Goal: Task Accomplishment & Management: Manage account settings

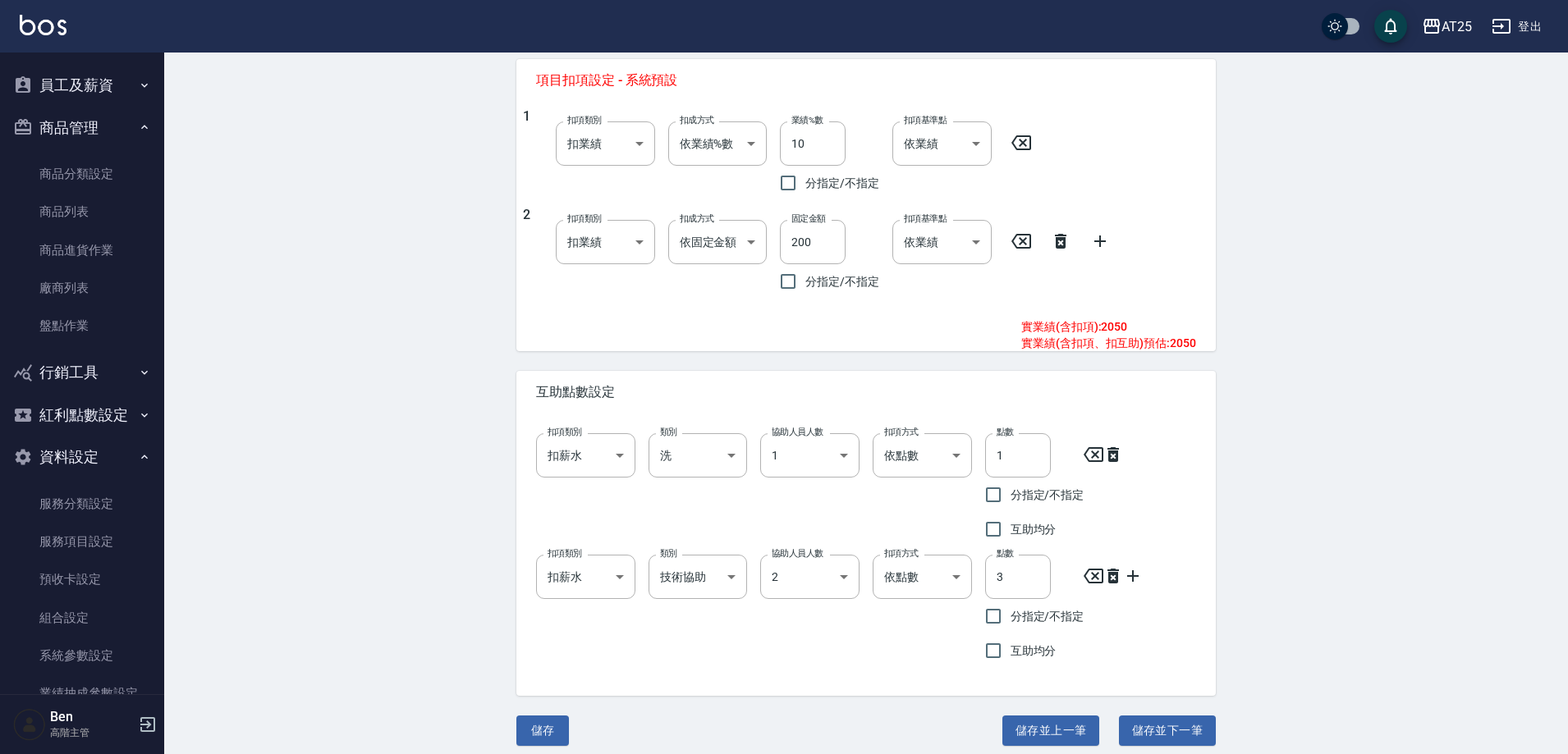
scroll to position [690, 0]
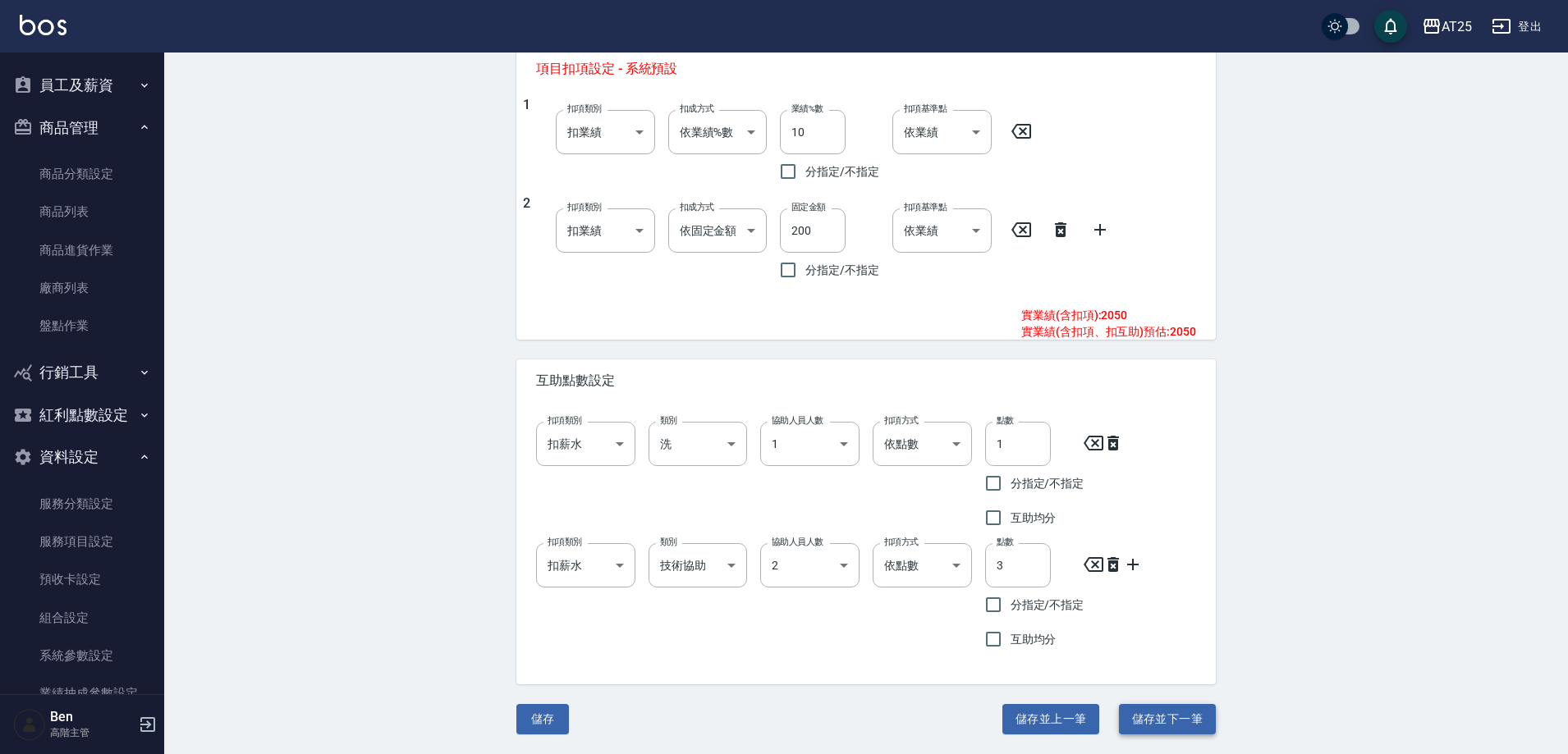
click at [1170, 709] on button "儲存並下一筆" at bounding box center [1168, 719] width 97 height 30
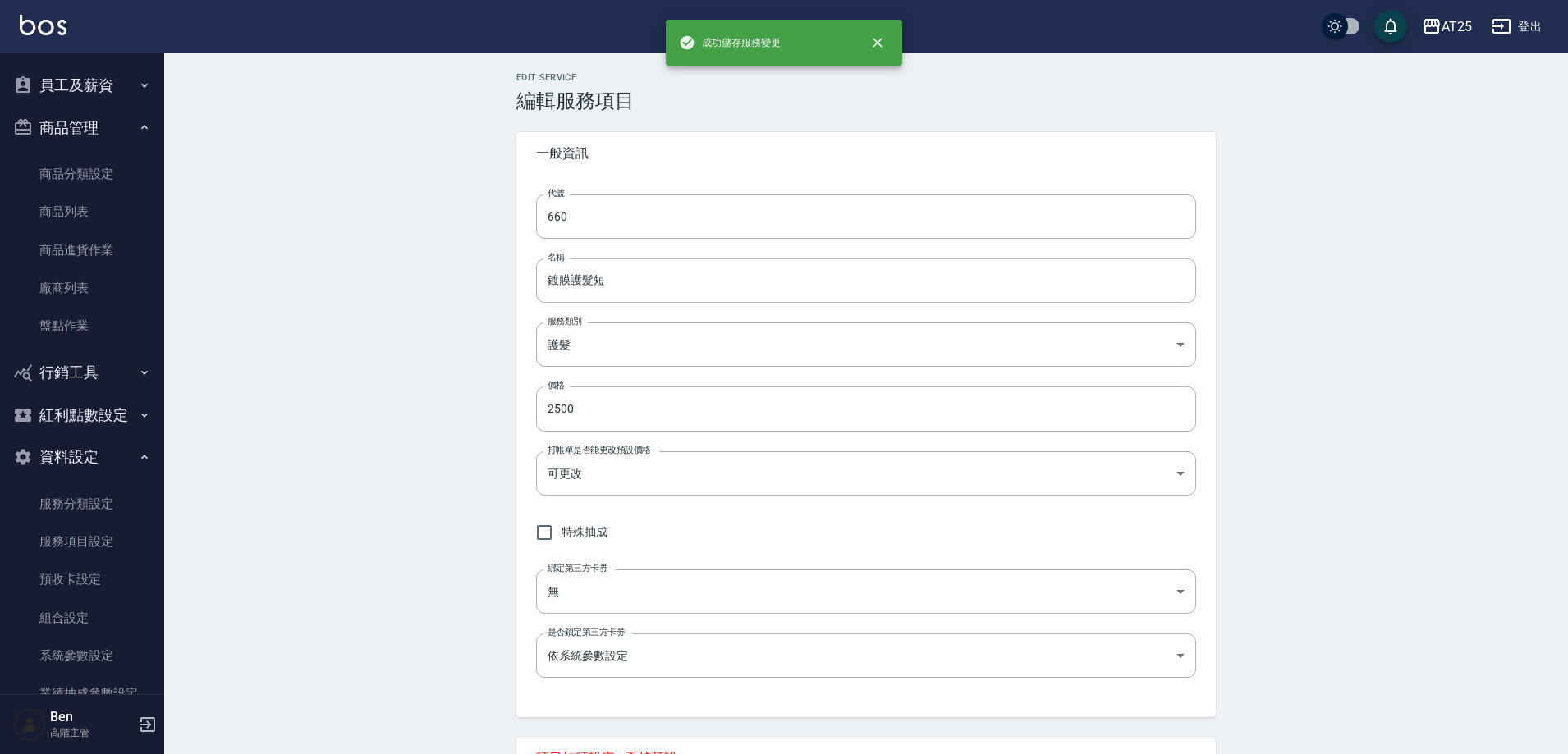
type input "661"
type input "鍍膜護髮中"
type input "3000"
type input "250"
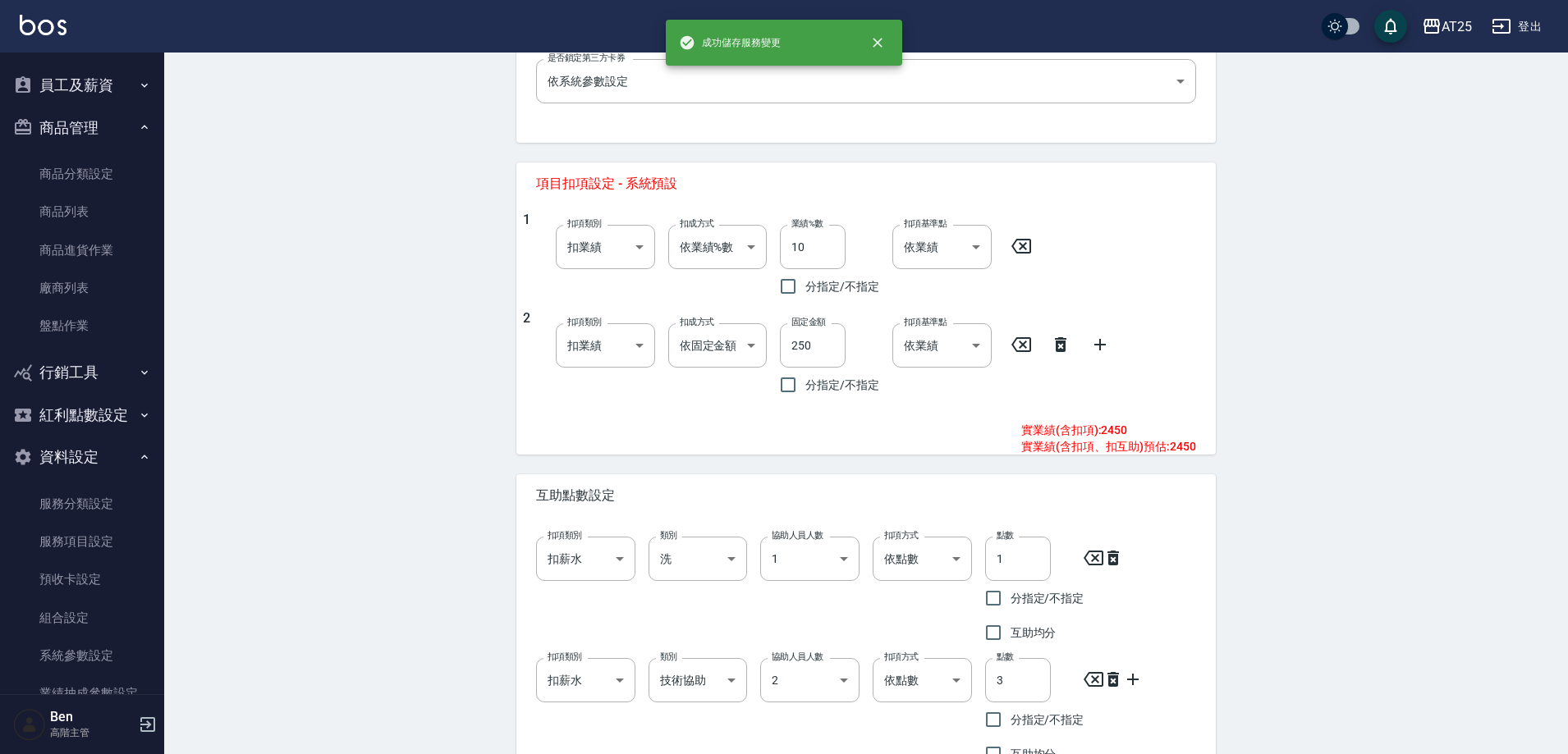
scroll to position [690, 0]
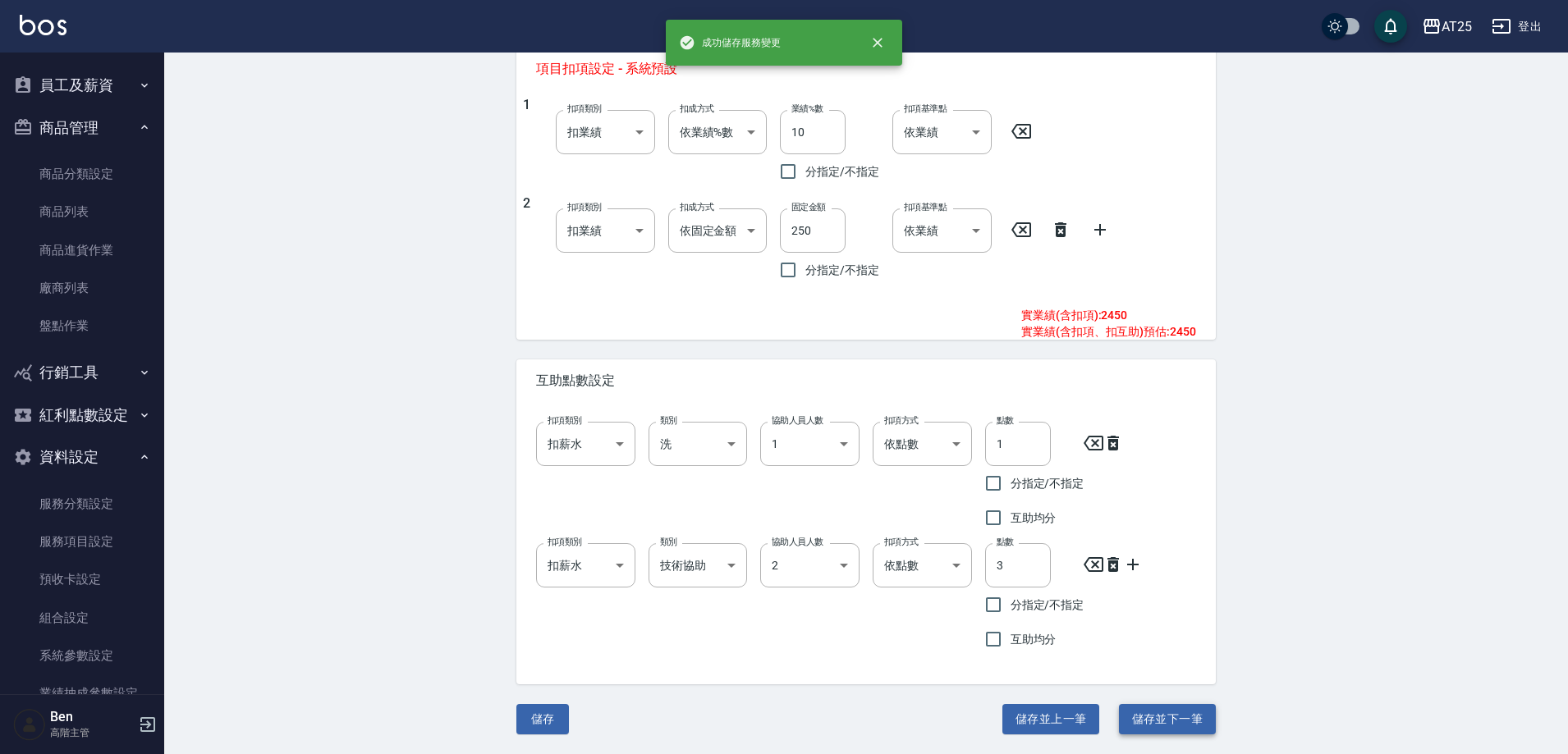
click at [1170, 710] on button "儲存並下一筆" at bounding box center [1168, 719] width 97 height 30
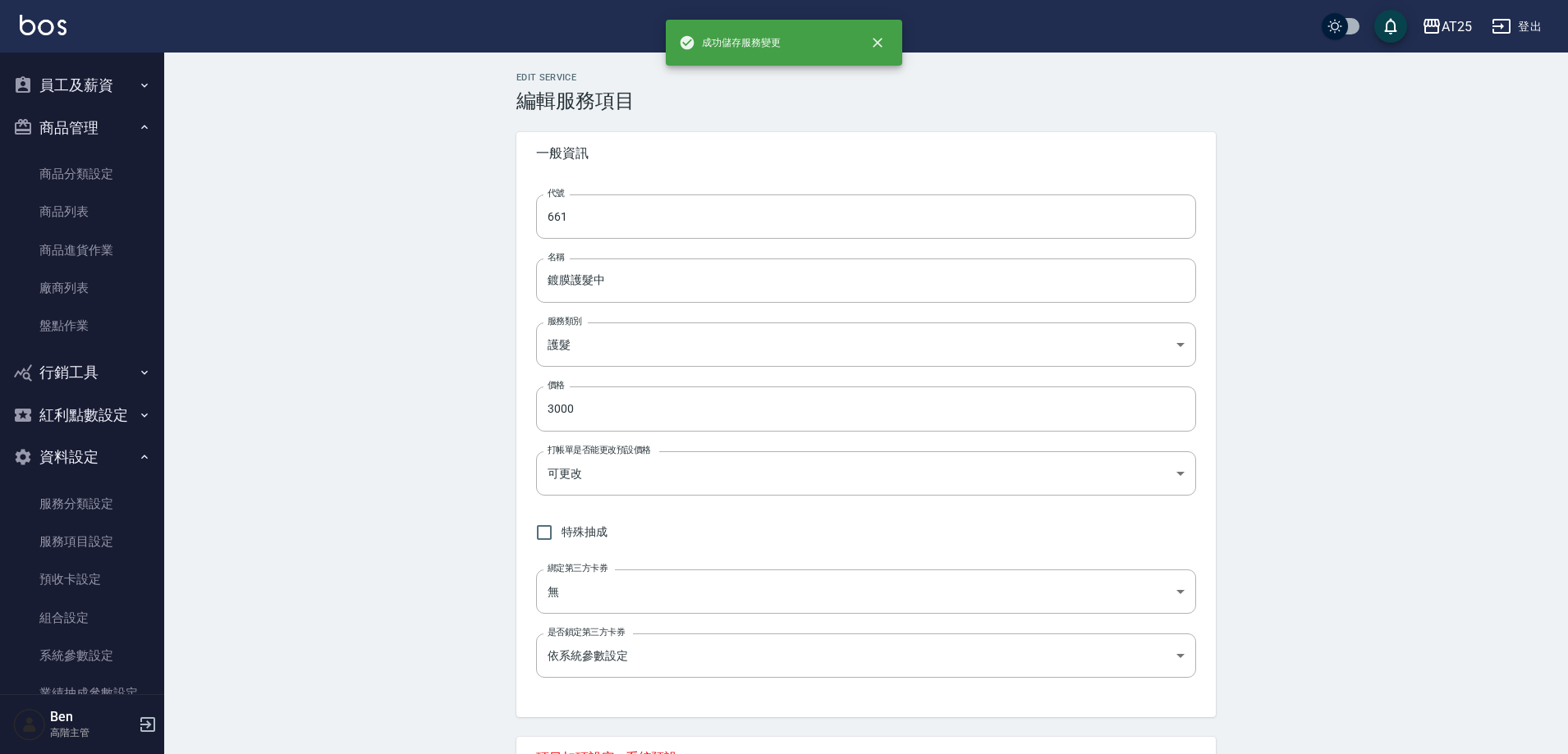
type input "662"
type input "鍍膜護髮長"
type input "4000"
type input "350"
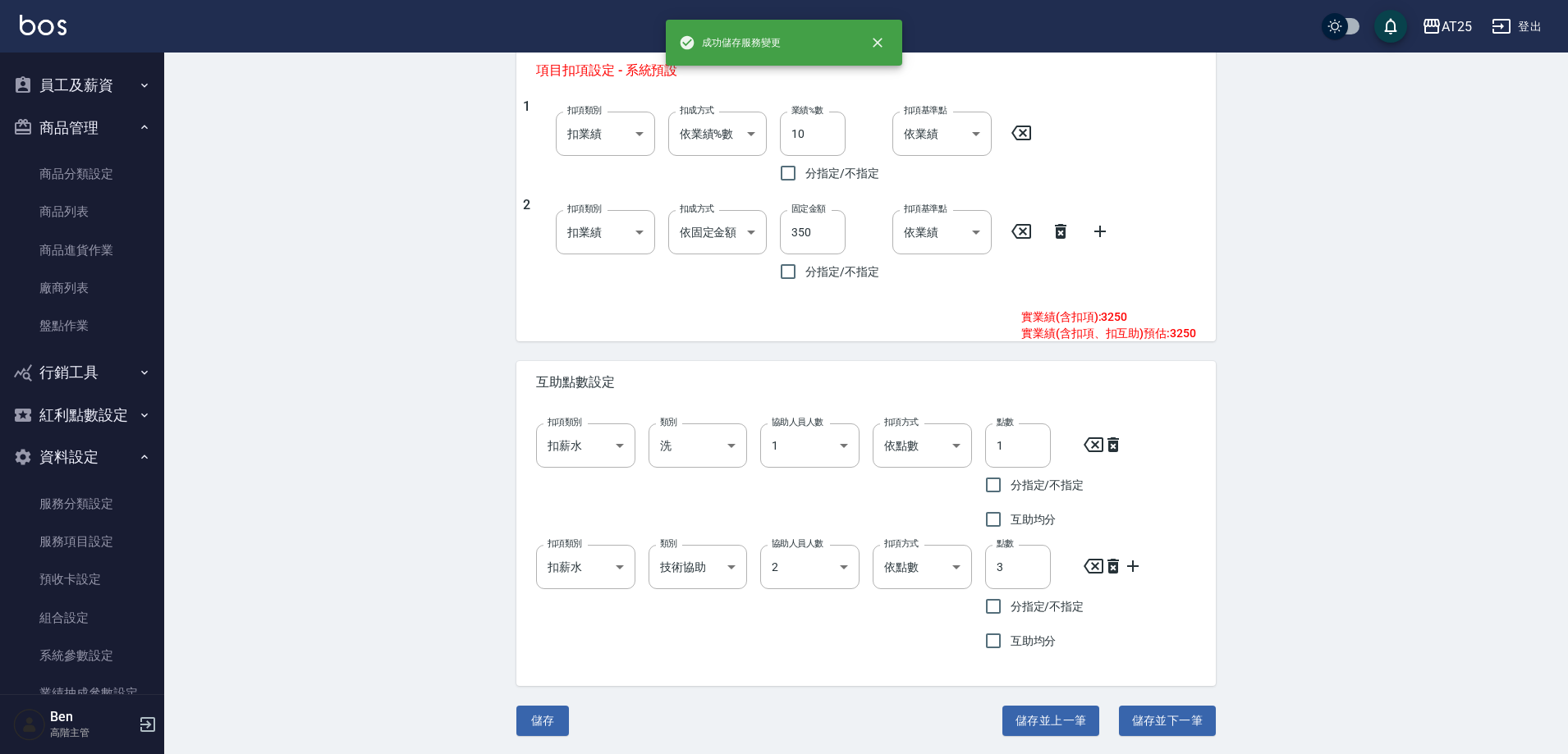
scroll to position [690, 0]
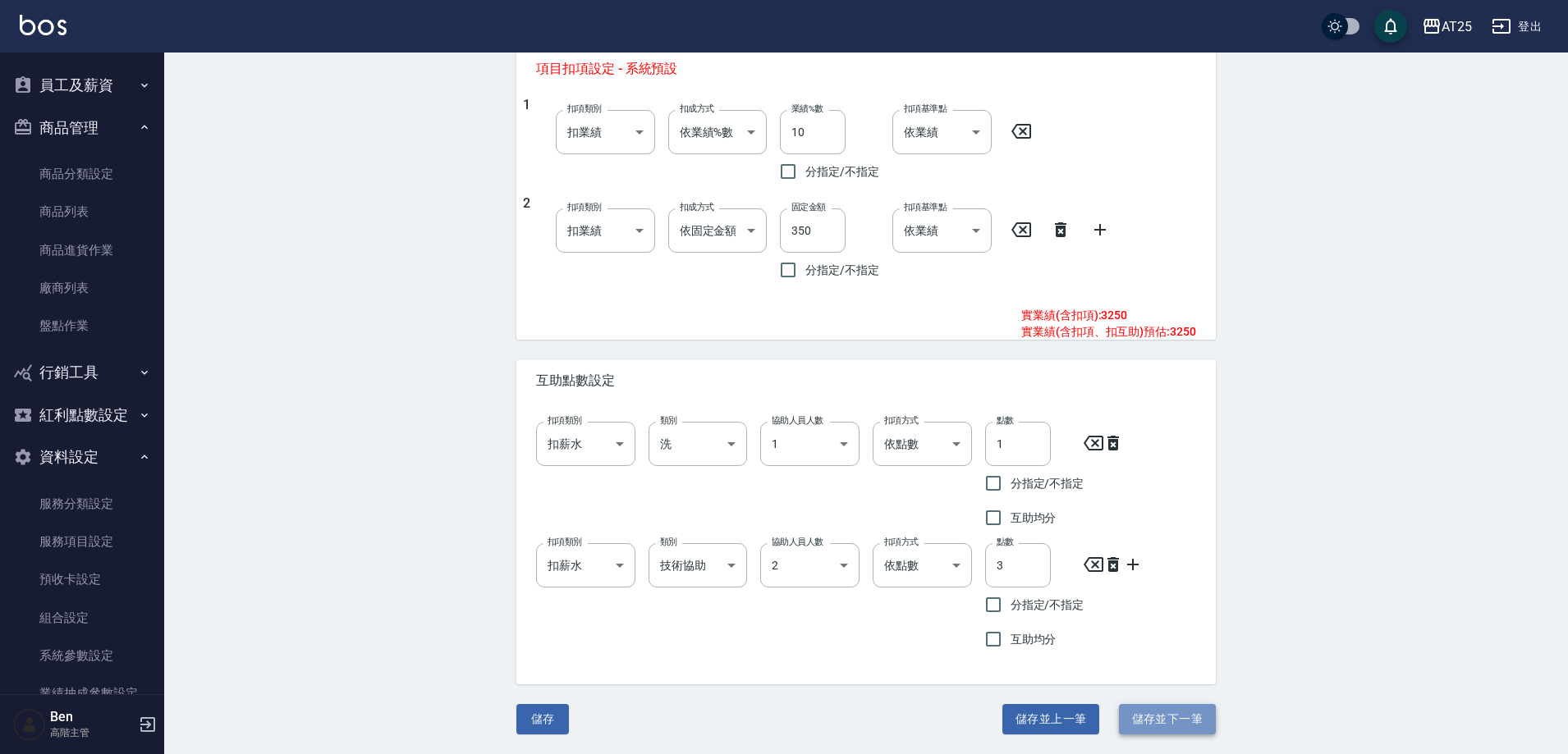
click at [1151, 727] on button "儲存並下一筆" at bounding box center [1168, 719] width 97 height 30
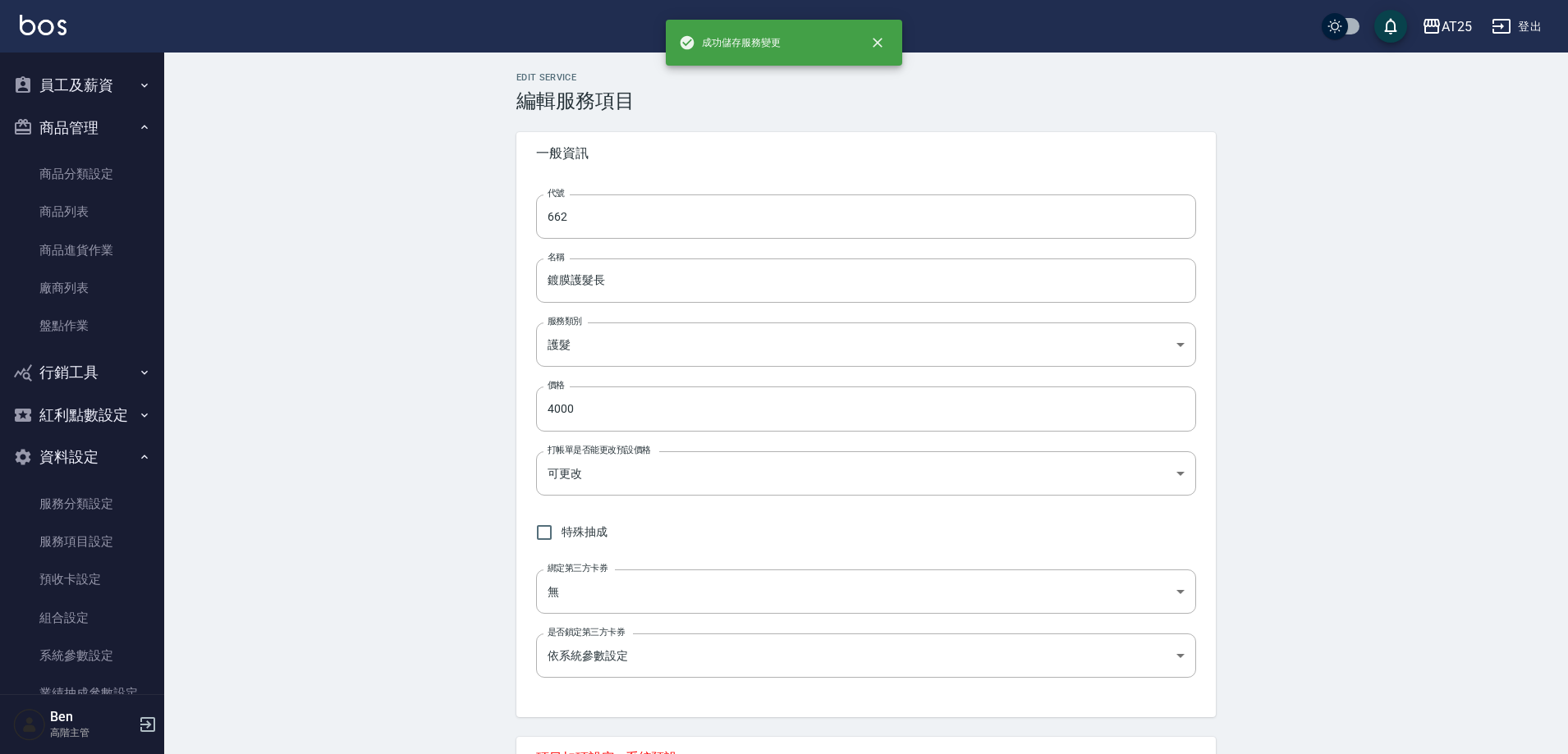
type input "663"
type input "鍍膜護髮特長"
type input "5000"
type input "450"
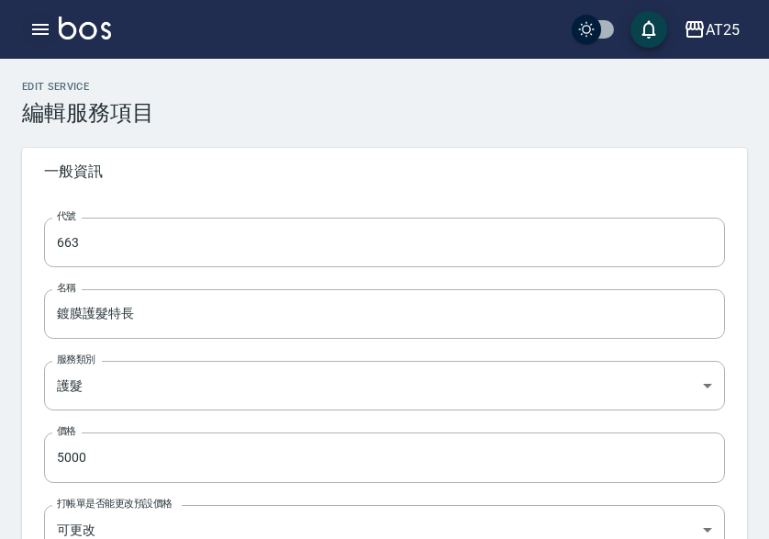
click at [40, 25] on icon "button" at bounding box center [40, 29] width 17 height 11
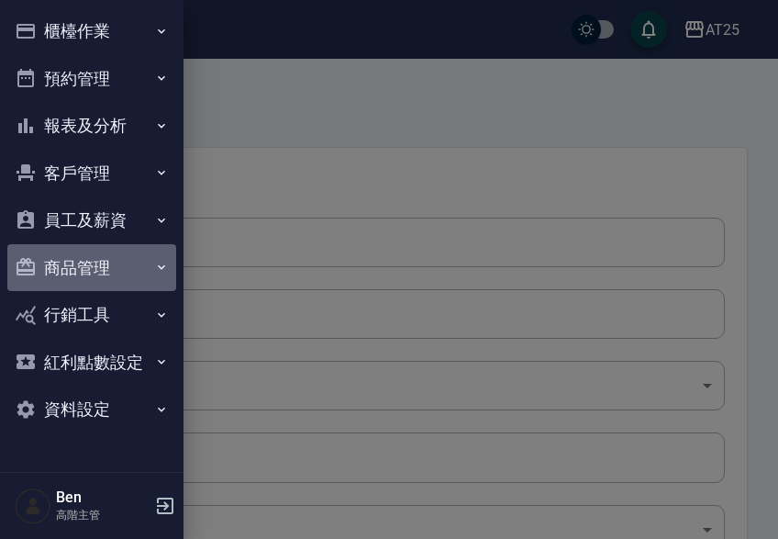
click at [70, 261] on button "商品管理" at bounding box center [91, 268] width 169 height 48
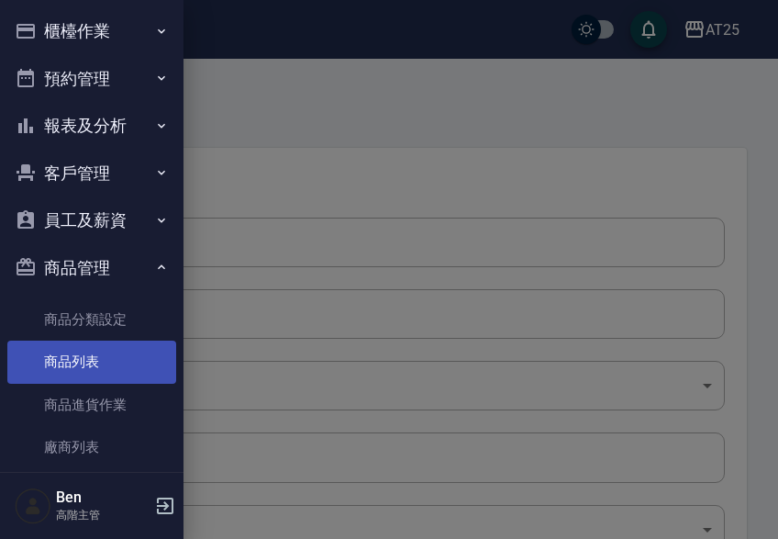
click at [69, 360] on link "商品列表" at bounding box center [91, 361] width 169 height 42
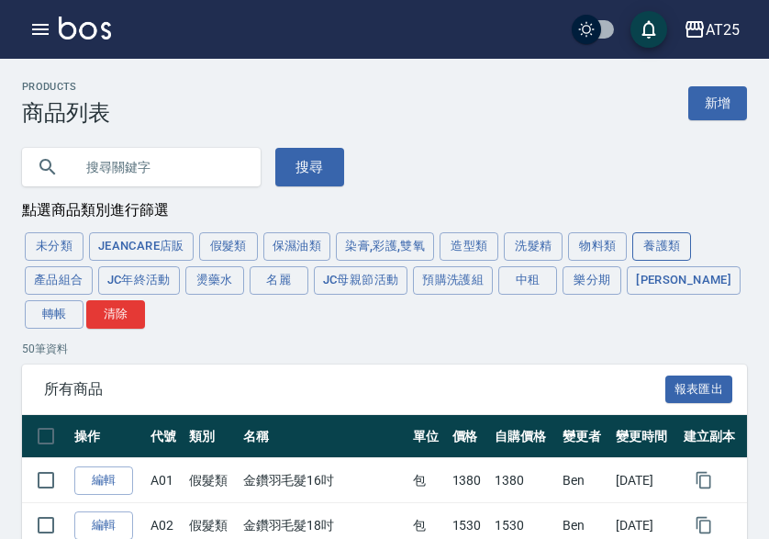
click at [663, 248] on button "養護類" at bounding box center [661, 246] width 59 height 28
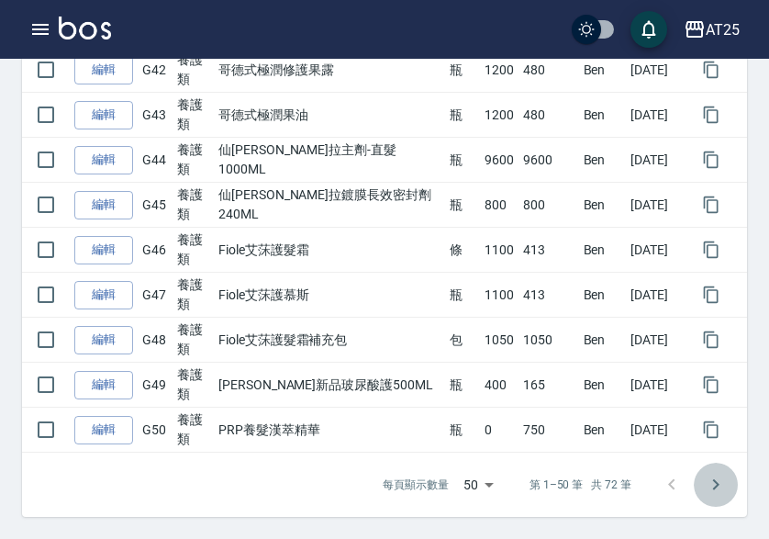
click at [712, 495] on icon "Go to next page" at bounding box center [716, 484] width 22 height 22
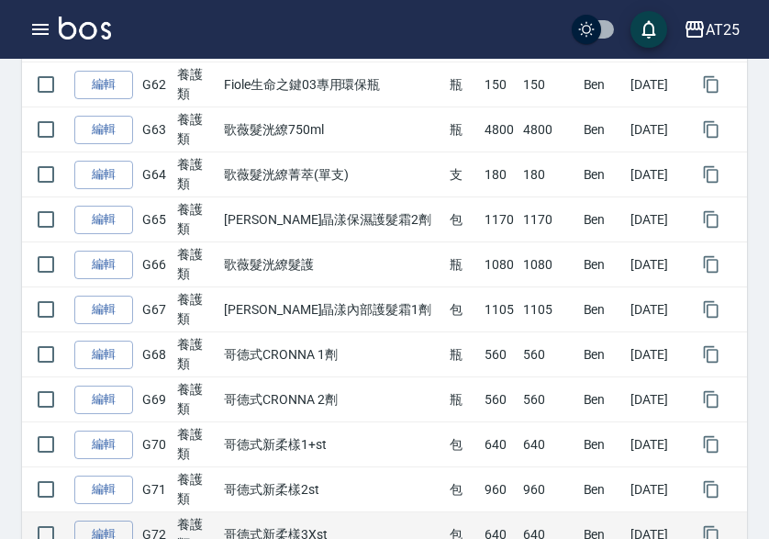
scroll to position [997, 0]
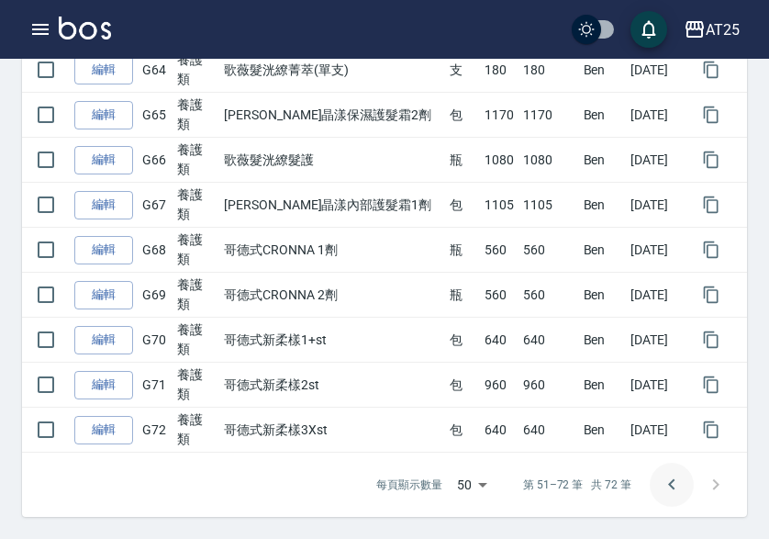
click at [668, 490] on icon "Go to previous page" at bounding box center [672, 484] width 22 height 22
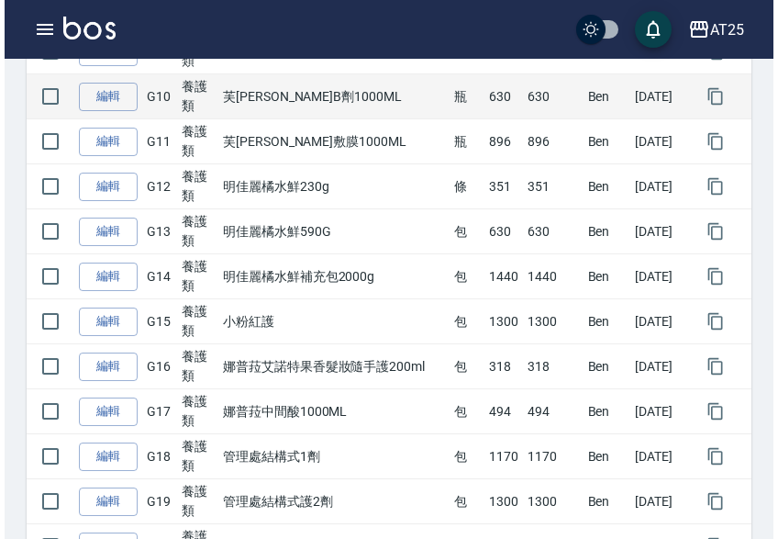
scroll to position [54, 0]
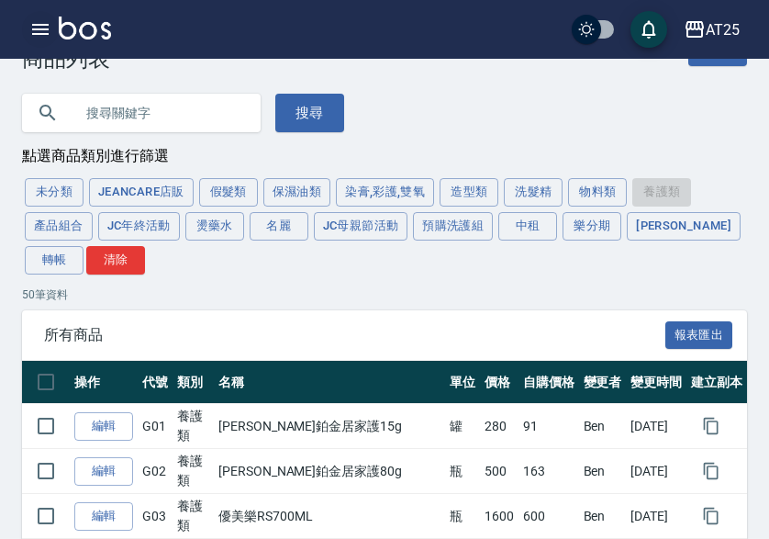
click at [40, 25] on icon "button" at bounding box center [40, 29] width 17 height 11
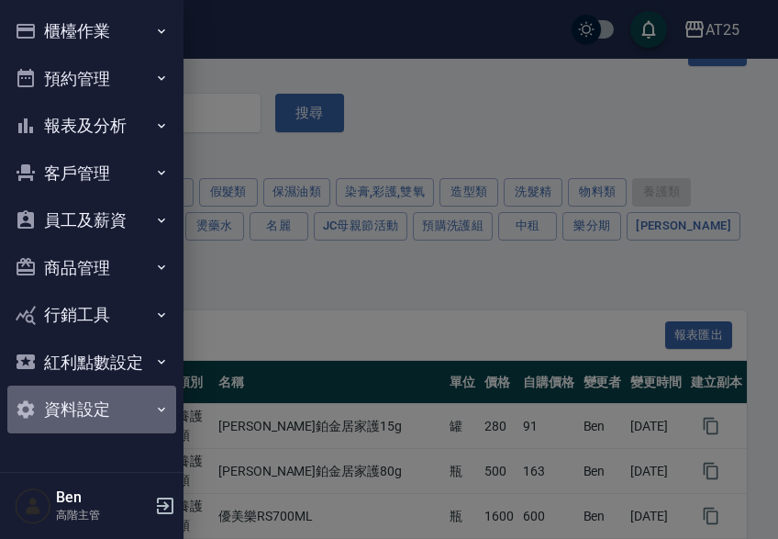
click at [54, 423] on button "資料設定" at bounding box center [91, 409] width 169 height 48
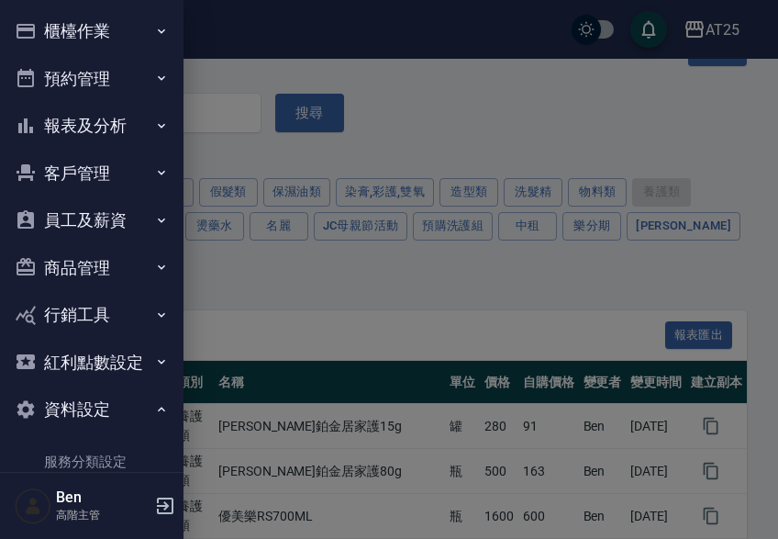
scroll to position [184, 0]
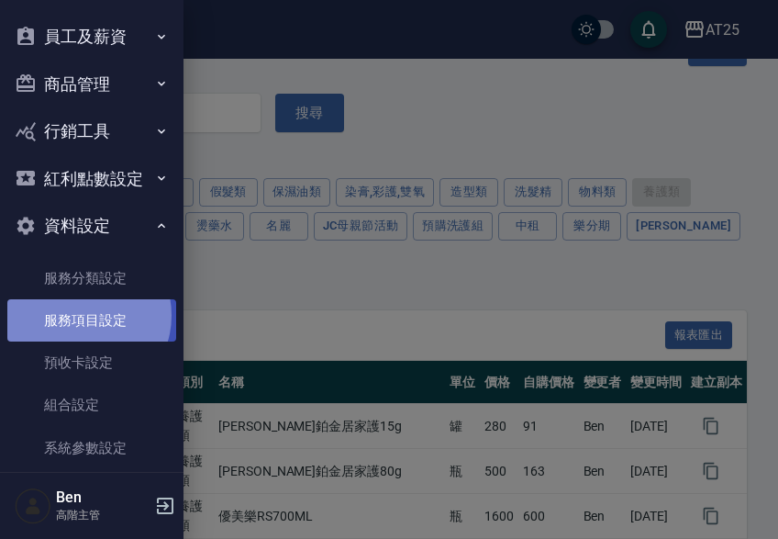
click at [83, 316] on link "服務項目設定" at bounding box center [91, 320] width 169 height 42
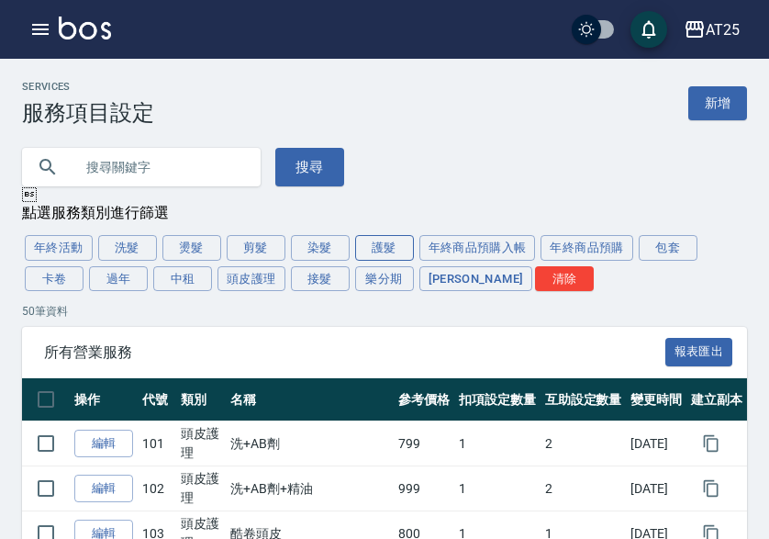
click at [396, 254] on button "護髮" at bounding box center [384, 248] width 59 height 26
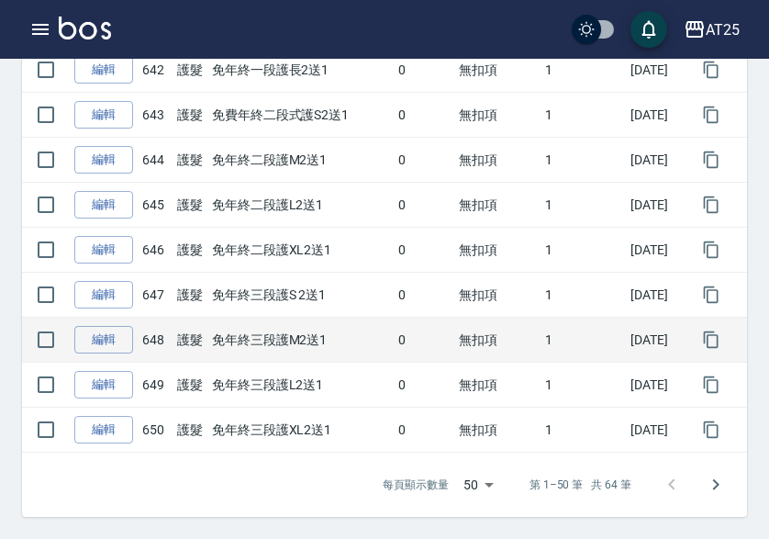
scroll to position [2220, 0]
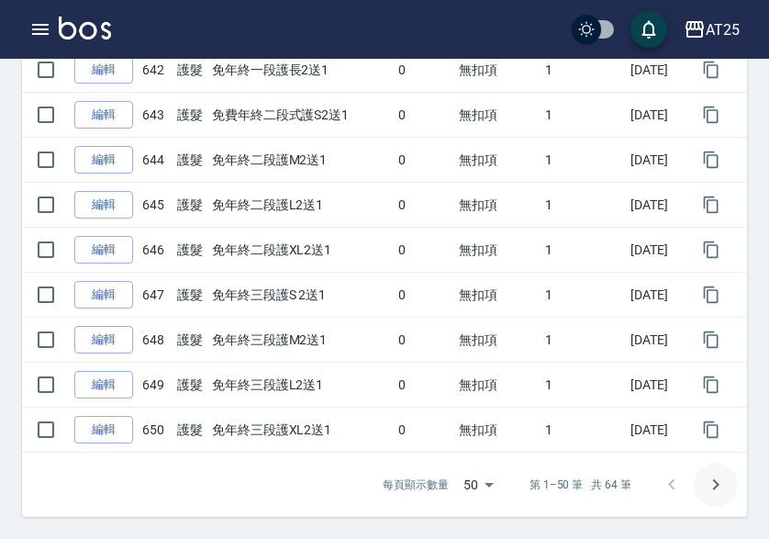
click at [717, 494] on icon "Go to next page" at bounding box center [716, 484] width 22 height 22
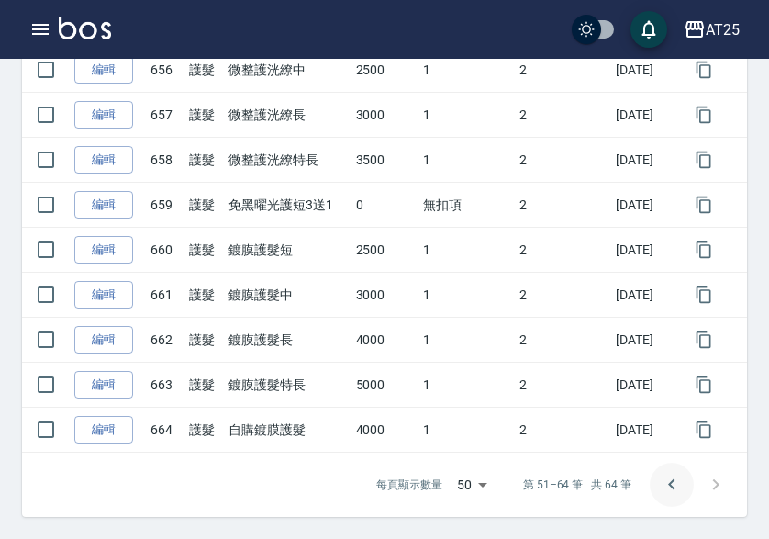
scroll to position [602, 0]
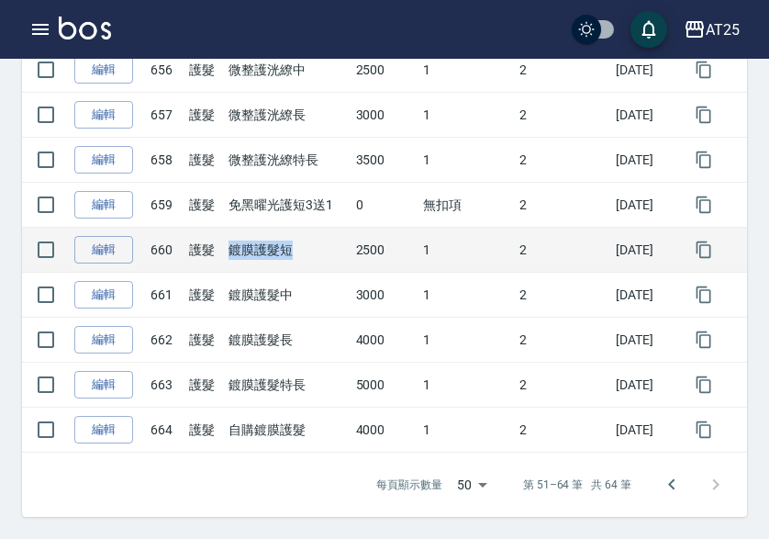
drag, startPoint x: 223, startPoint y: 254, endPoint x: 287, endPoint y: 254, distance: 64.2
click at [287, 254] on td "鍍膜護髮短" at bounding box center [288, 250] width 128 height 45
copy td "鍍膜護髮短"
drag, startPoint x: 350, startPoint y: 247, endPoint x: 384, endPoint y: 247, distance: 33.9
click at [384, 247] on td "2500" at bounding box center [385, 250] width 68 height 45
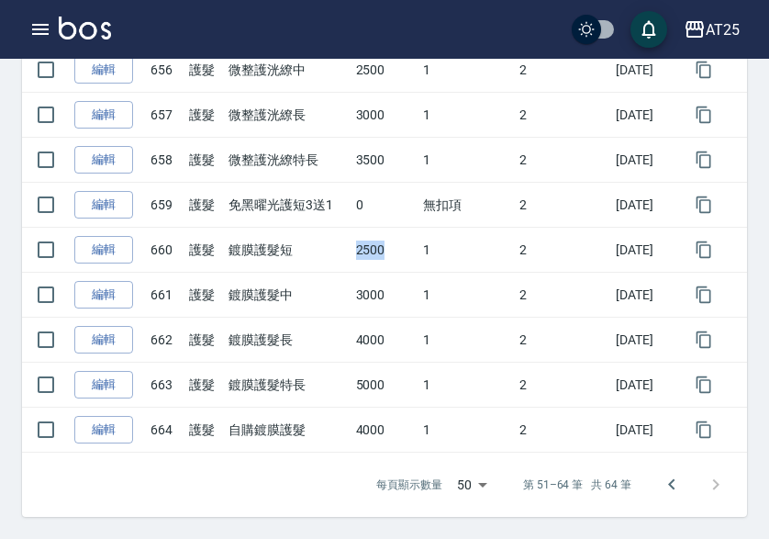
copy td "2500"
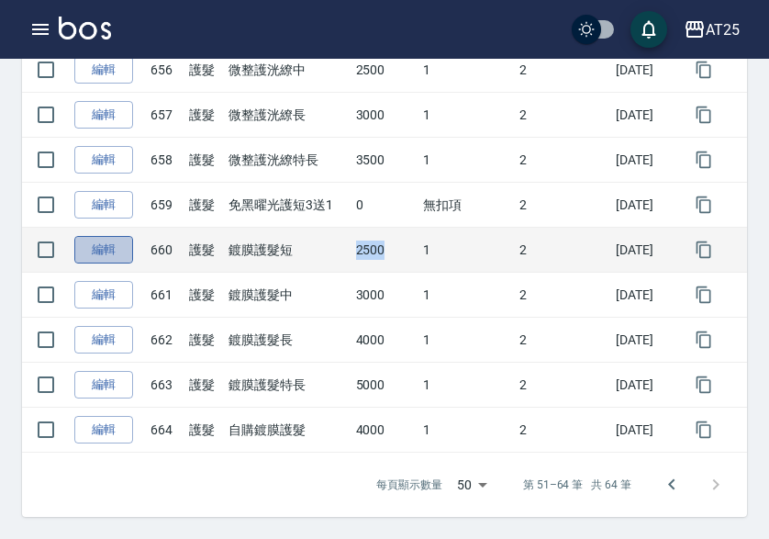
click at [115, 247] on link "編輯" at bounding box center [103, 250] width 59 height 28
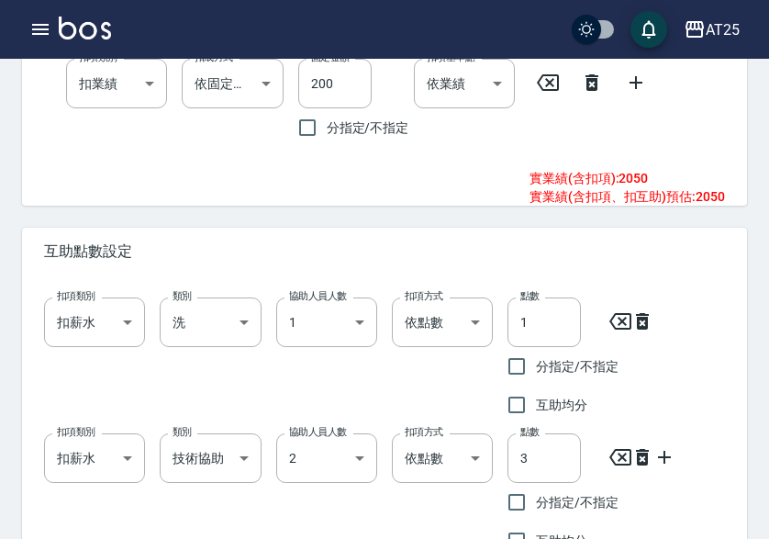
scroll to position [1075, 0]
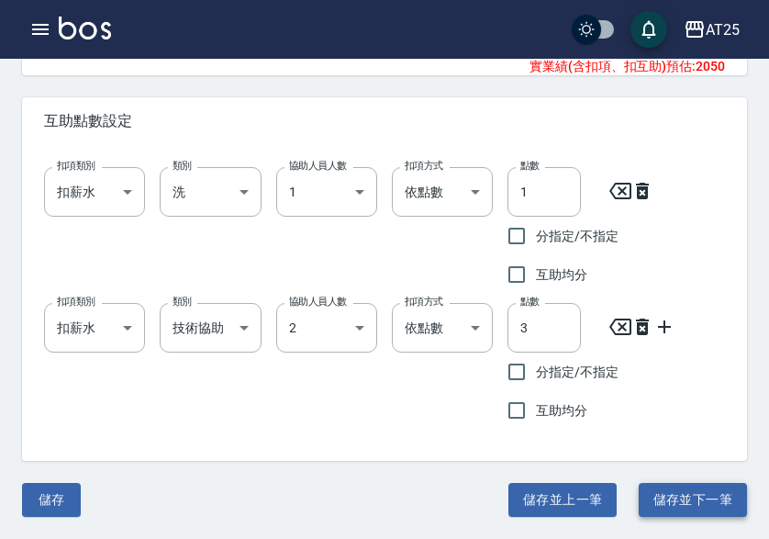
click at [689, 495] on button "儲存並下一筆" at bounding box center [693, 500] width 108 height 34
type input "661"
type input "鍍膜護髮中"
type input "3000"
type input "250"
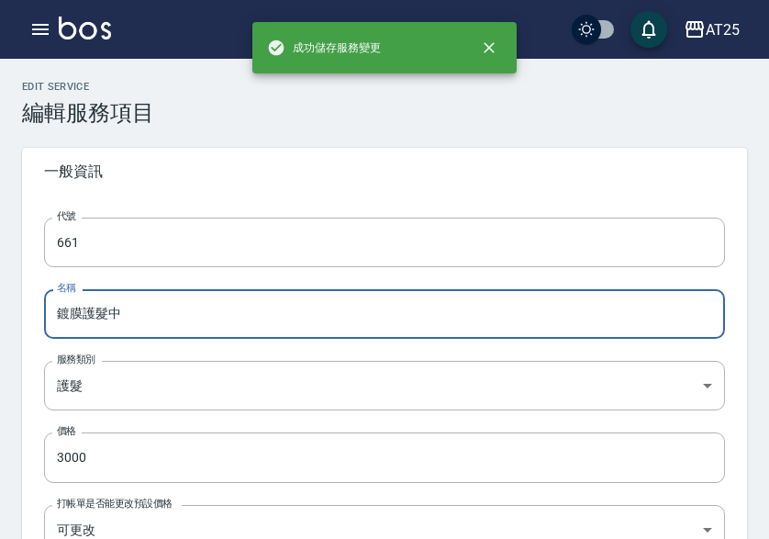
drag, startPoint x: 144, startPoint y: 323, endPoint x: -27, endPoint y: 309, distance: 171.2
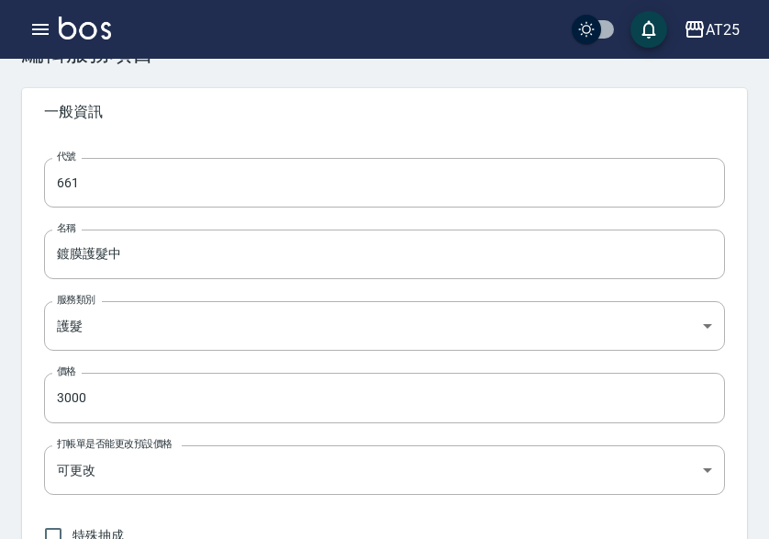
scroll to position [92, 0]
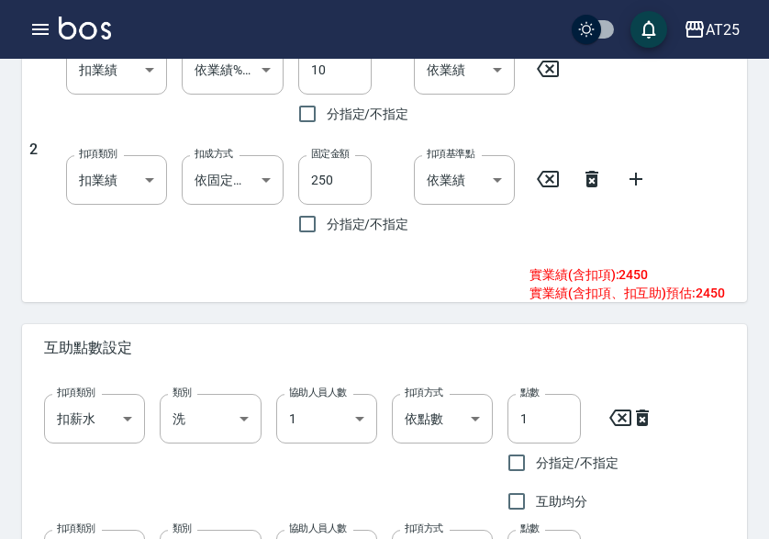
scroll to position [1075, 0]
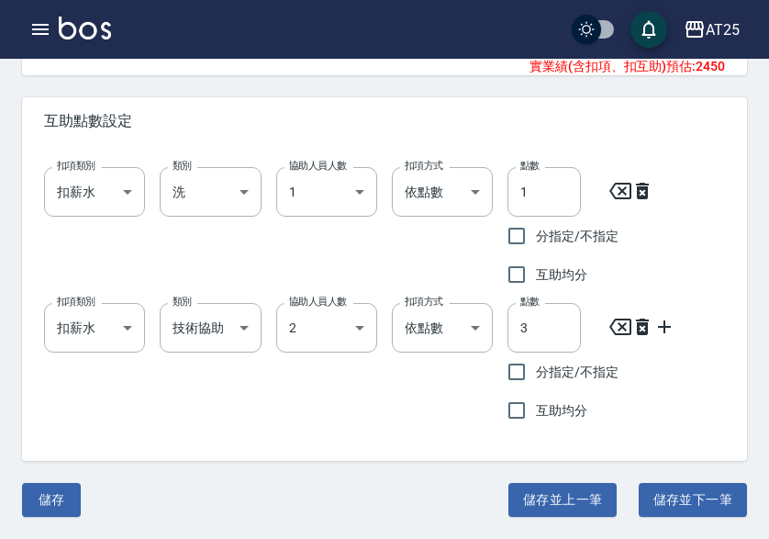
click at [664, 508] on button "儲存並下一筆" at bounding box center [693, 500] width 108 height 34
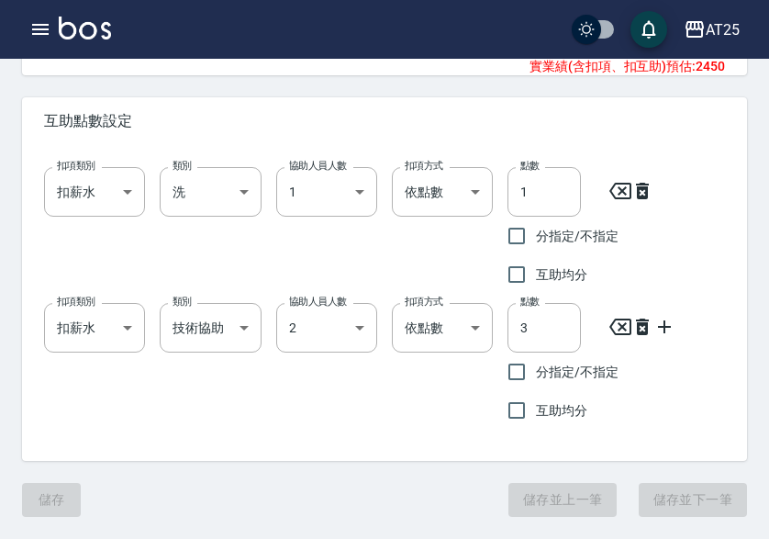
type input "662"
type input "鍍膜護髮長"
type input "4000"
type input "350"
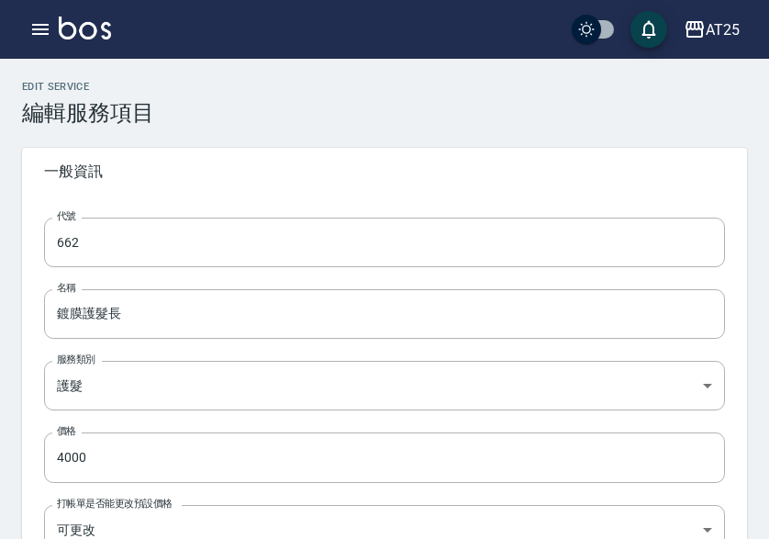
drag, startPoint x: 39, startPoint y: 320, endPoint x: -65, endPoint y: 331, distance: 104.3
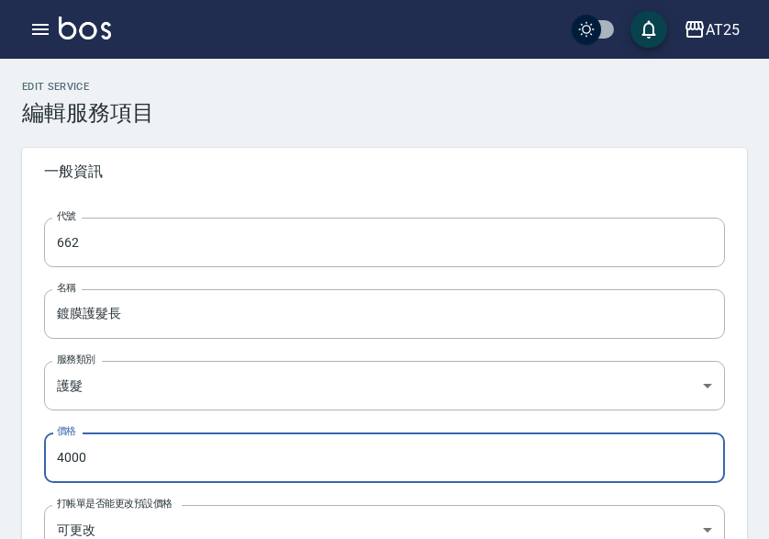
drag, startPoint x: 146, startPoint y: 461, endPoint x: -1, endPoint y: 448, distance: 147.4
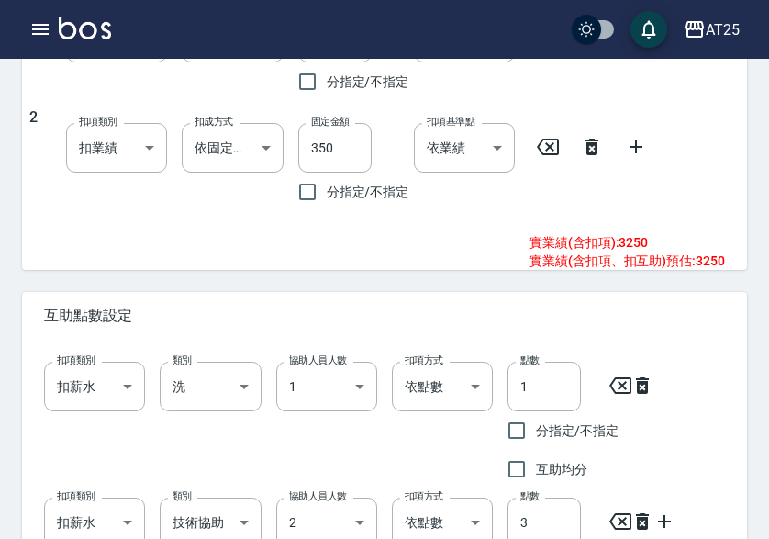
scroll to position [1075, 0]
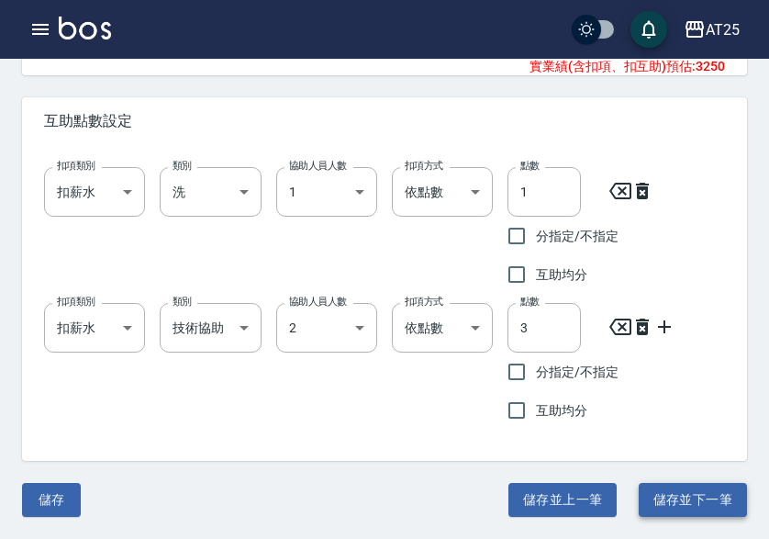
click at [706, 494] on button "儲存並下一筆" at bounding box center [693, 500] width 108 height 34
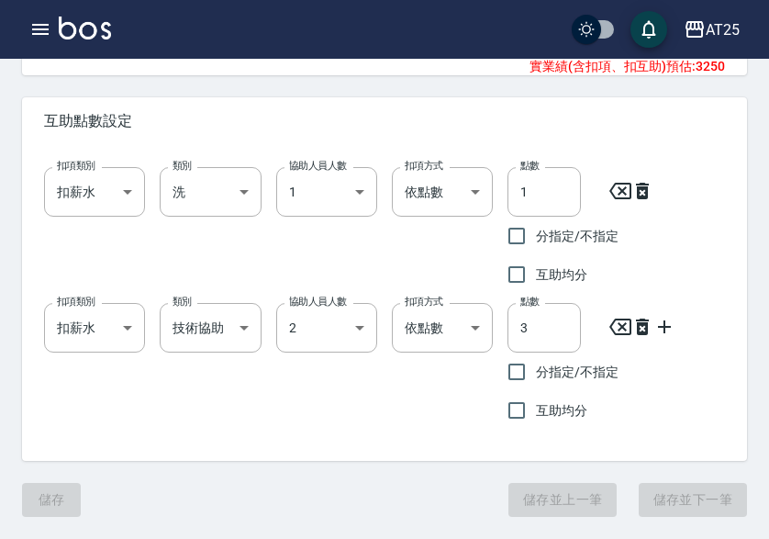
type input "663"
type input "鍍膜護髮特長"
type input "5000"
type input "450"
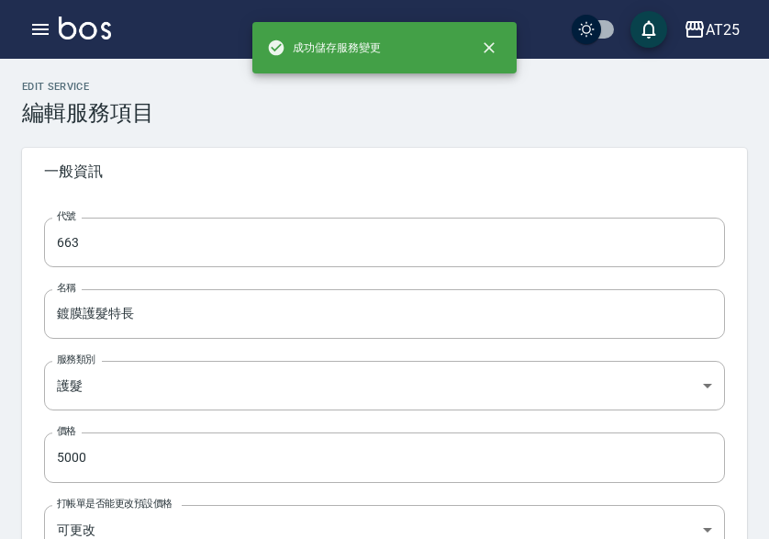
drag, startPoint x: 184, startPoint y: 317, endPoint x: 26, endPoint y: 319, distance: 158.8
click at [26, 319] on div "代號 663 代號 名稱 鍍膜護髮特長 名稱 服務類別 護髮 8534b43e-8dab-4ae8-9010-73b7e3cd3ab5 服務類別 價格 500…" at bounding box center [384, 498] width 725 height 606
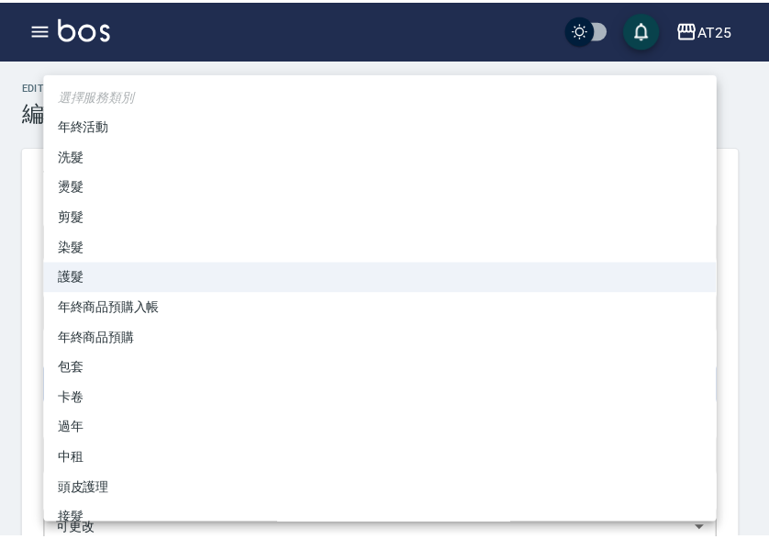
scroll to position [79, 0]
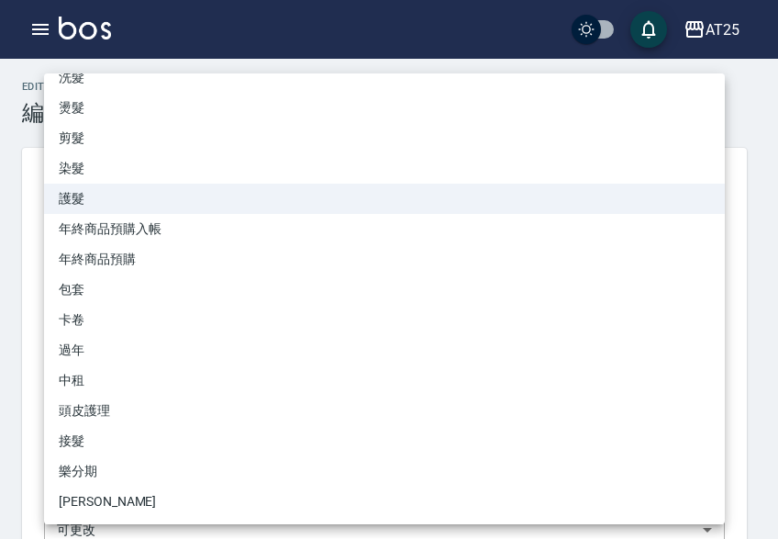
click at [14, 292] on div at bounding box center [389, 269] width 778 height 539
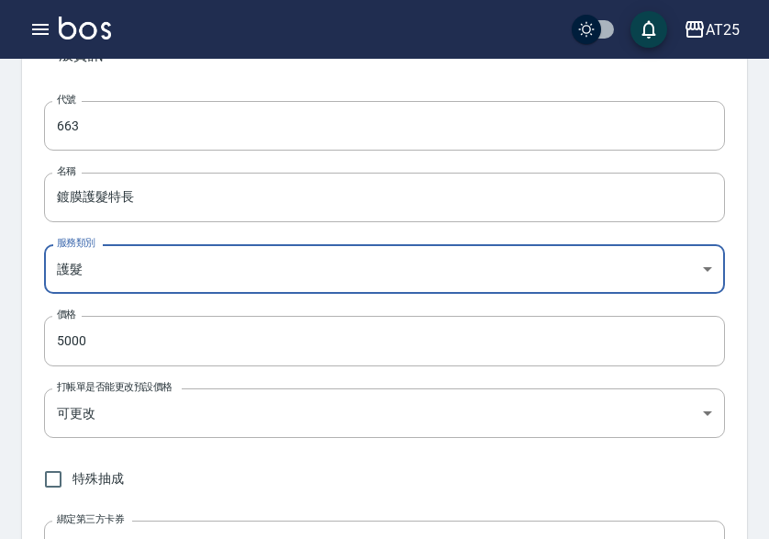
scroll to position [275, 0]
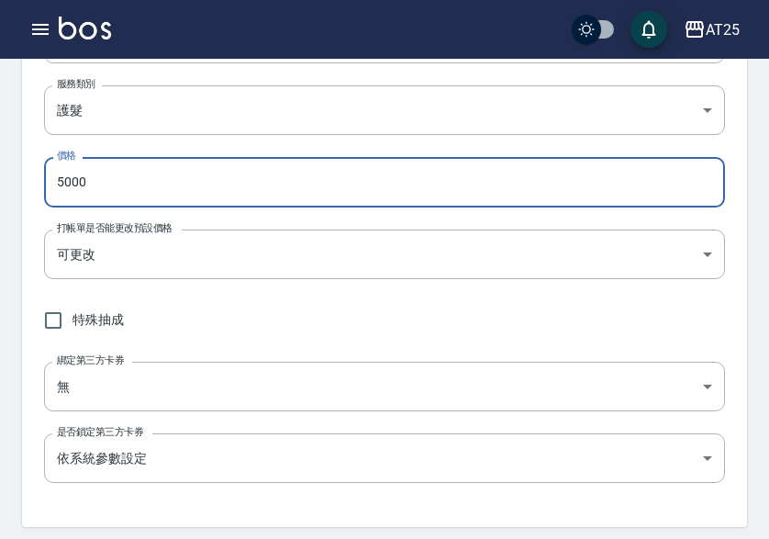
drag, startPoint x: 123, startPoint y: 187, endPoint x: -48, endPoint y: 171, distance: 171.5
click at [0, 171] on html "AT25 登出 櫃檯作業 打帳單 帳單列表 掛單列表 座位開單 營業儀表板 現金收支登錄 高階收支登錄 材料自購登錄 每日結帳 排班表 現場電腦打卡 掃碼打卡…" at bounding box center [384, 532] width 769 height 1614
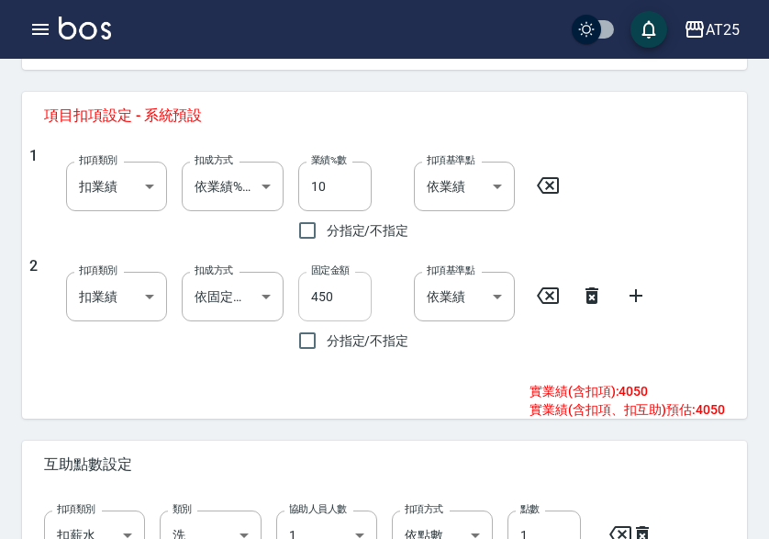
scroll to position [734, 0]
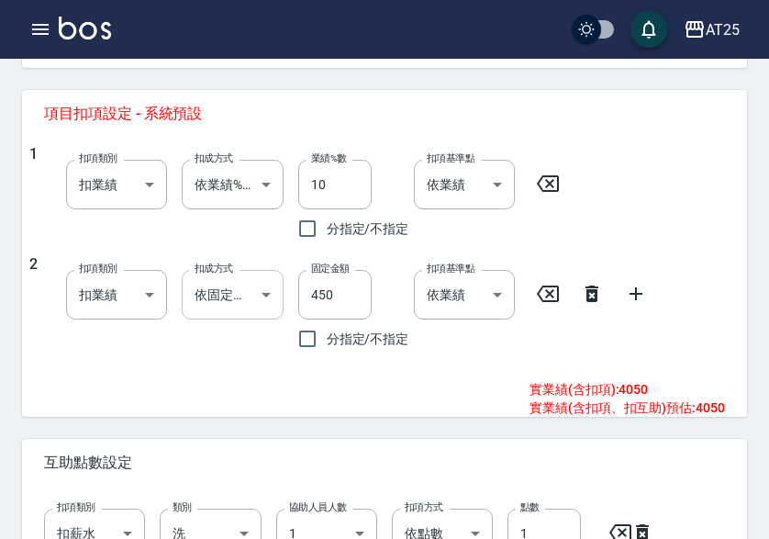
drag, startPoint x: 361, startPoint y: 295, endPoint x: 282, endPoint y: 297, distance: 79.9
click at [288, 297] on div "固定金額 450 固定金額 分指定/不指定" at bounding box center [342, 306] width 116 height 103
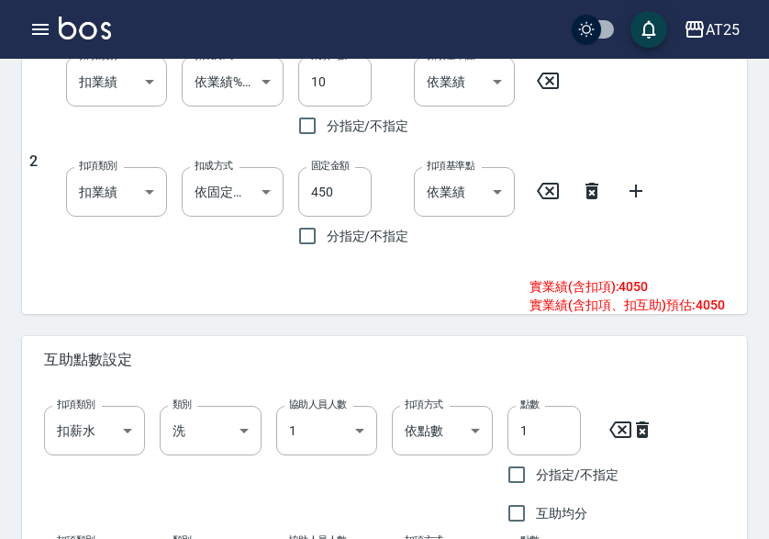
scroll to position [1075, 0]
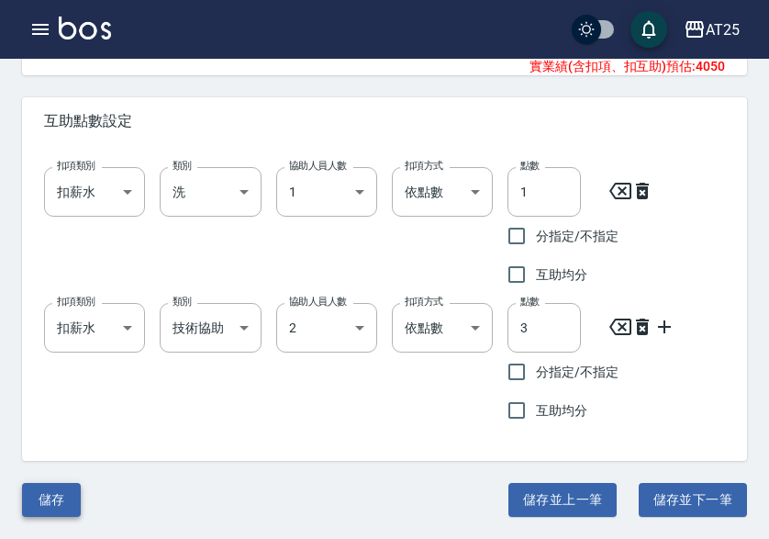
click at [44, 495] on button "儲存" at bounding box center [51, 500] width 59 height 34
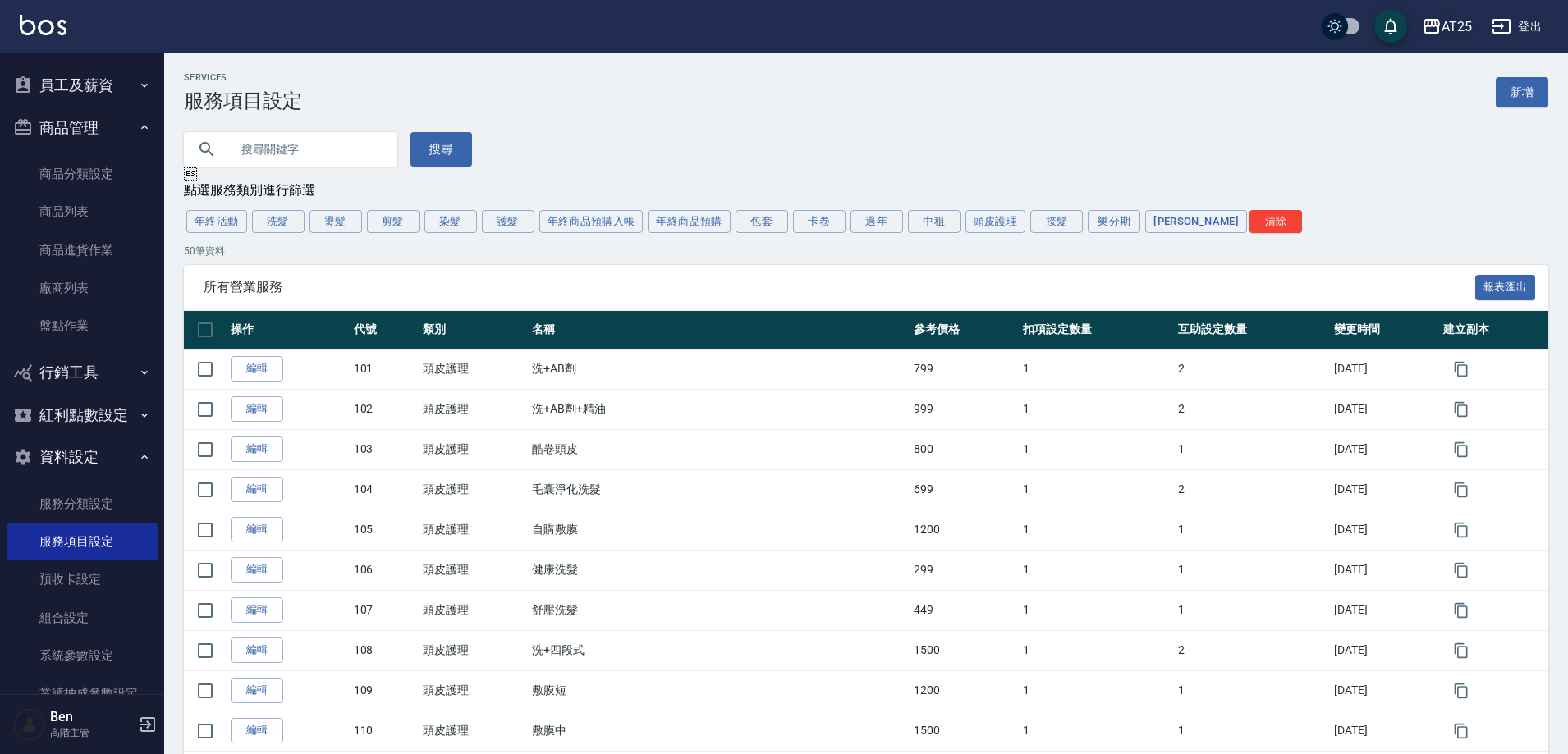
click at [1453, 38] on button "AT25" at bounding box center [1447, 27] width 64 height 34
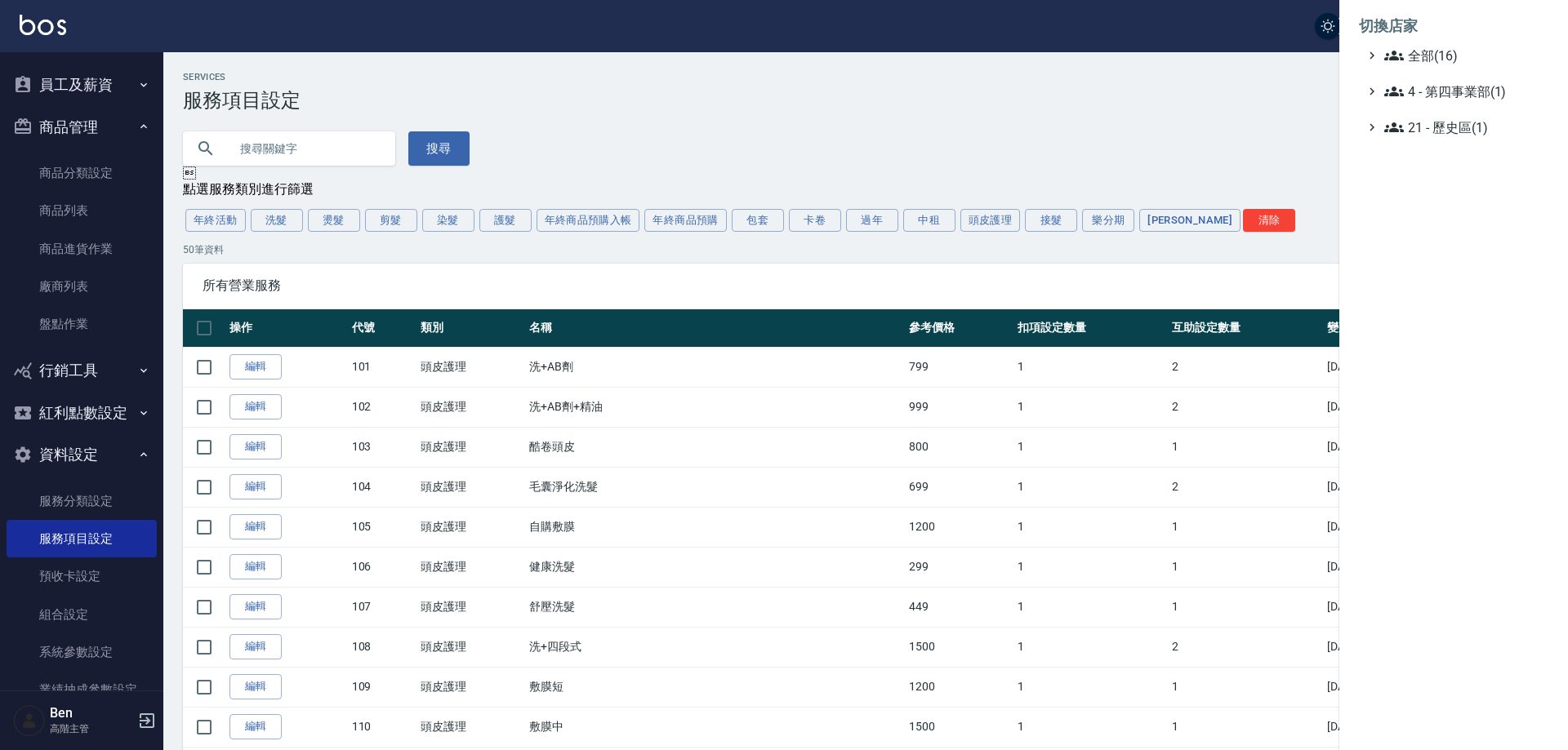
click at [481, 190] on div at bounding box center [784, 375] width 1568 height 750
